Goal: Transaction & Acquisition: Purchase product/service

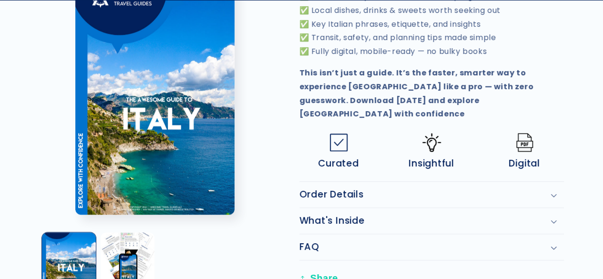
scroll to position [490, 0]
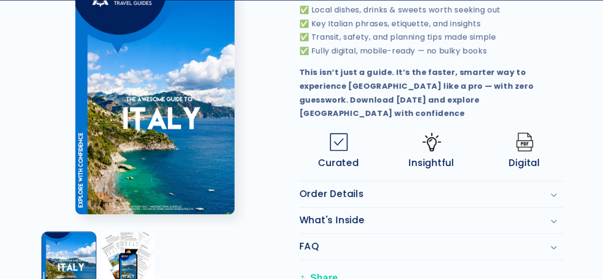
click at [549, 214] on div "What's Inside" at bounding box center [431, 219] width 265 height 11
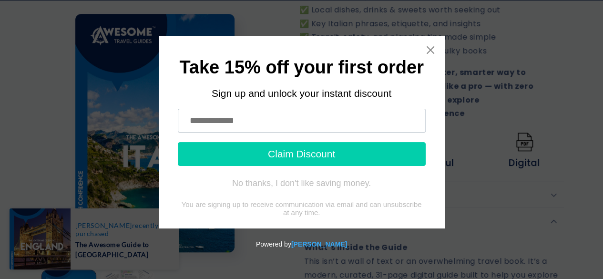
scroll to position [493, 0]
click at [540, 117] on div "Take 15% off your first order Sign up and unlock your instant discount Claim Di…" at bounding box center [301, 148] width 595 height 224
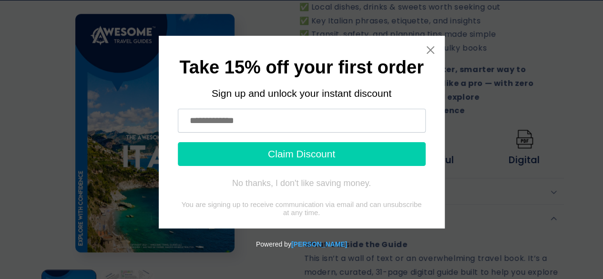
drag, startPoint x: 540, startPoint y: 117, endPoint x: 488, endPoint y: 122, distance: 53.1
click at [488, 122] on div "Take 15% off your first order Sign up and unlock your instant discount Claim Di…" at bounding box center [301, 148] width 595 height 224
click at [282, 122] on input "text" at bounding box center [302, 121] width 248 height 24
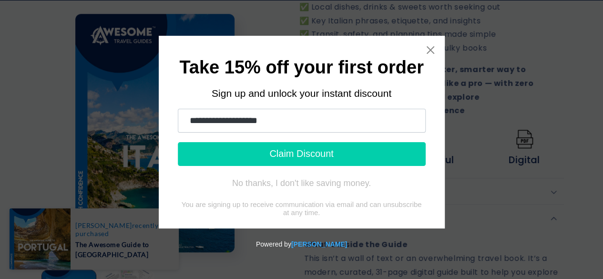
type input "**********"
click at [300, 151] on button "Claim Discount" at bounding box center [302, 154] width 248 height 24
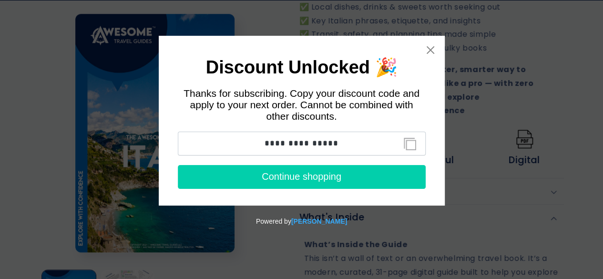
click at [338, 175] on button "Continue shopping" at bounding box center [302, 177] width 248 height 24
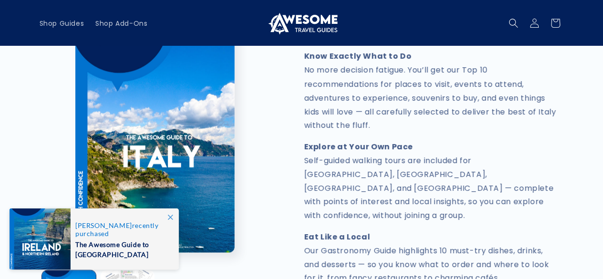
scroll to position [896, 0]
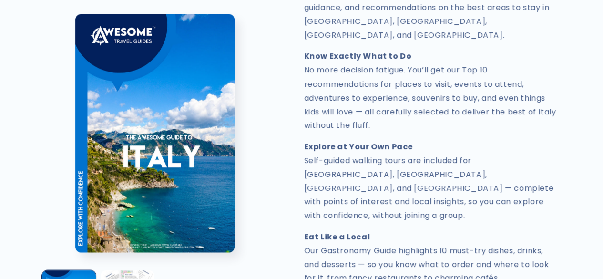
click at [440, 230] on p "Eat Like a Local Our Gastronomy Guide highlights 10 must-try dishes, drinks, an…" at bounding box center [431, 257] width 255 height 55
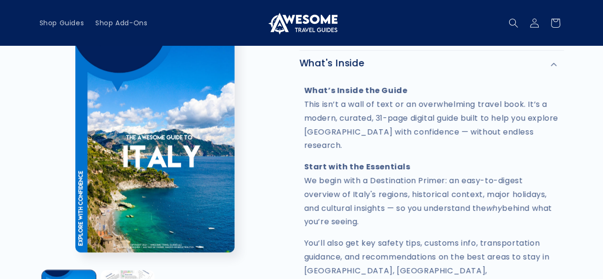
scroll to position [640, 0]
